Goal: Task Accomplishment & Management: Manage account settings

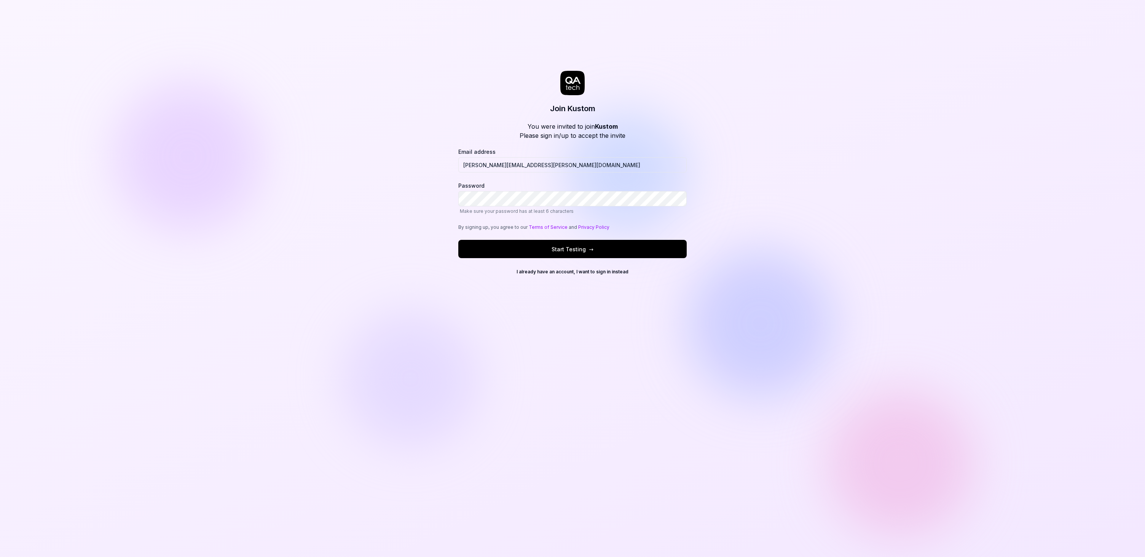
click at [563, 250] on span "Start Testing →" at bounding box center [573, 249] width 42 height 8
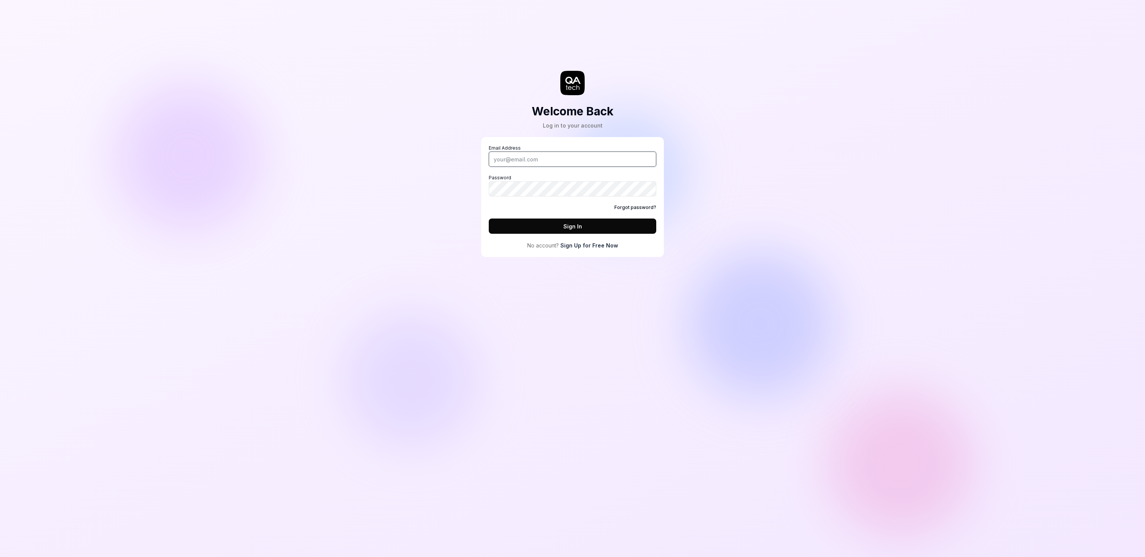
type input "[PERSON_NAME][EMAIL_ADDRESS][PERSON_NAME][DOMAIN_NAME]"
click at [560, 225] on button "Sign In" at bounding box center [573, 226] width 168 height 15
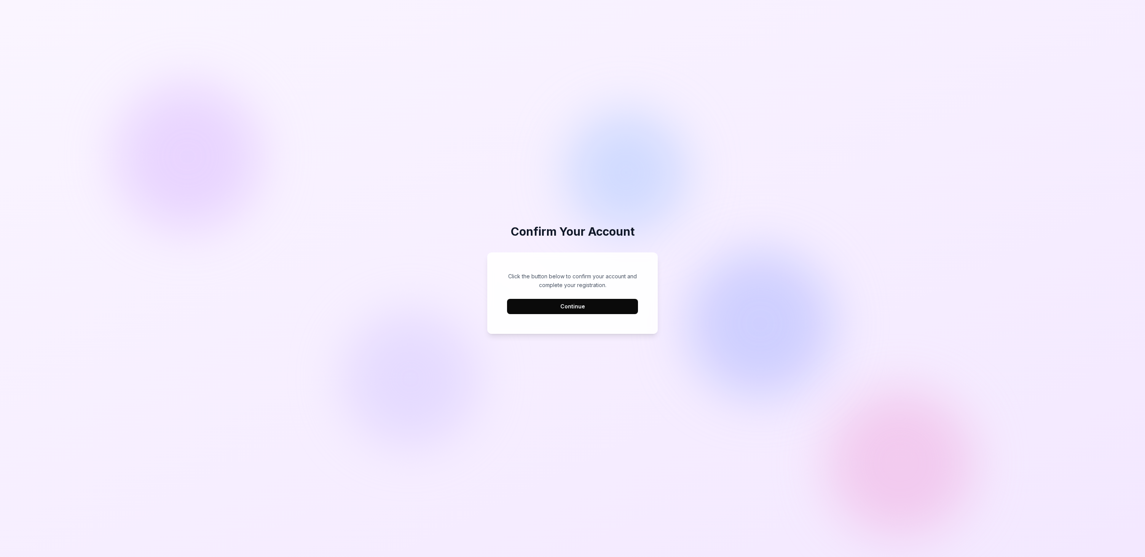
click at [558, 306] on button "Continue" at bounding box center [572, 306] width 131 height 15
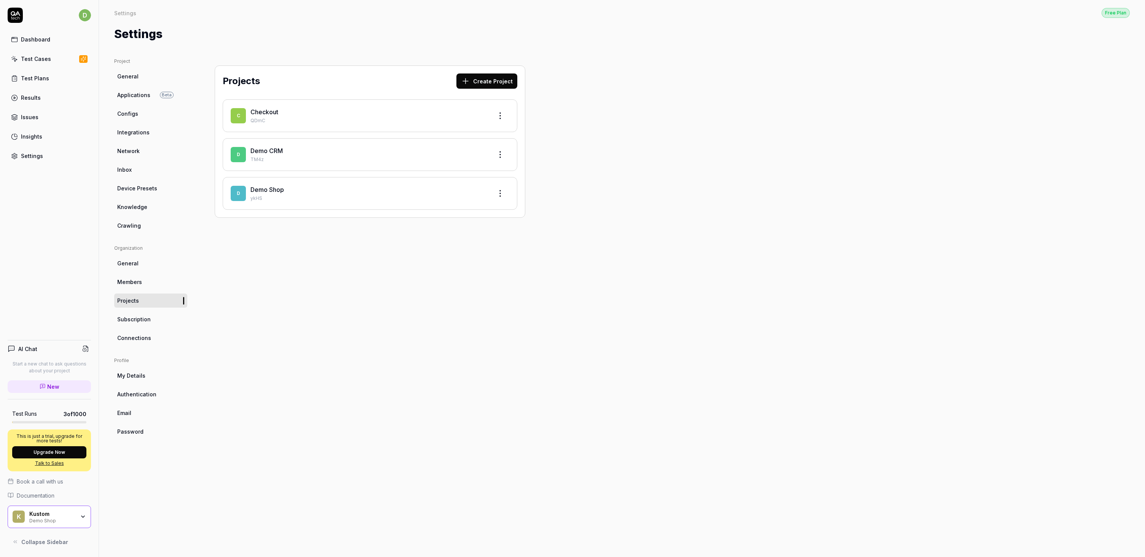
click at [333, 258] on div "Projects Create Project C Checkout QDmC D Demo CRM TM4z D Demo Shop ykHS" at bounding box center [369, 300] width 341 height 484
